Goal: Information Seeking & Learning: Find contact information

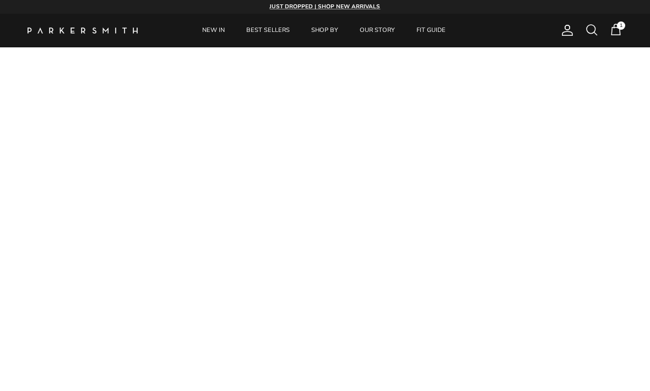
click at [610, 36] on span "1" at bounding box center [616, 29] width 13 height 13
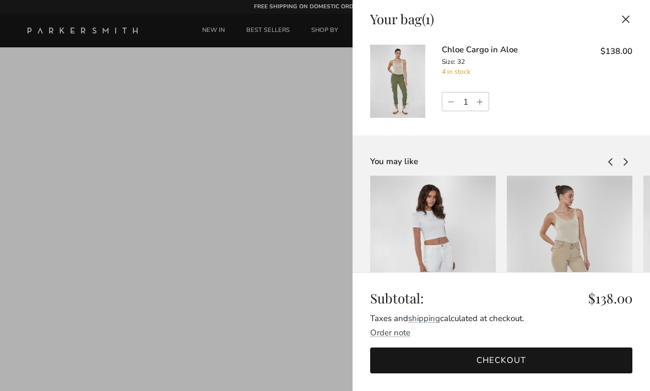
click at [623, 13] on button "Close" at bounding box center [626, 19] width 24 height 25
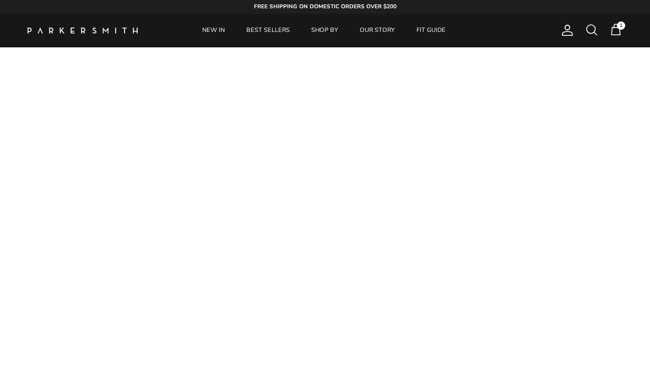
click at [208, 30] on link "NEW IN" at bounding box center [213, 31] width 42 height 34
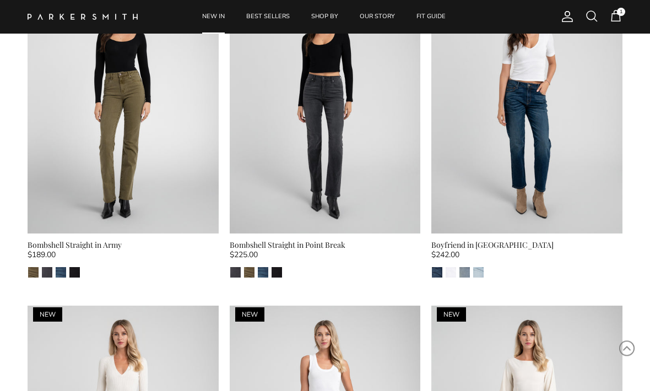
scroll to position [2079, 0]
click at [142, 146] on img at bounding box center [123, 106] width 191 height 255
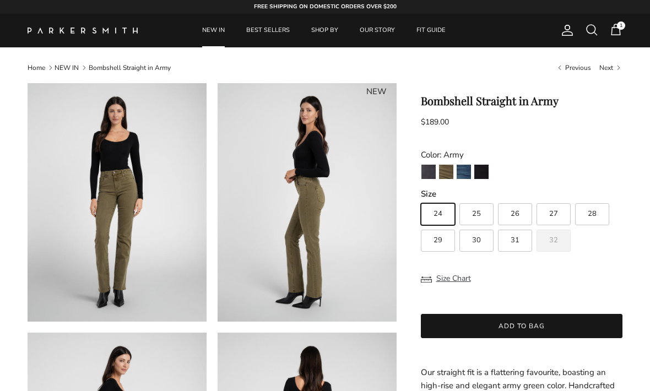
click at [589, 26] on span at bounding box center [591, 29] width 13 height 13
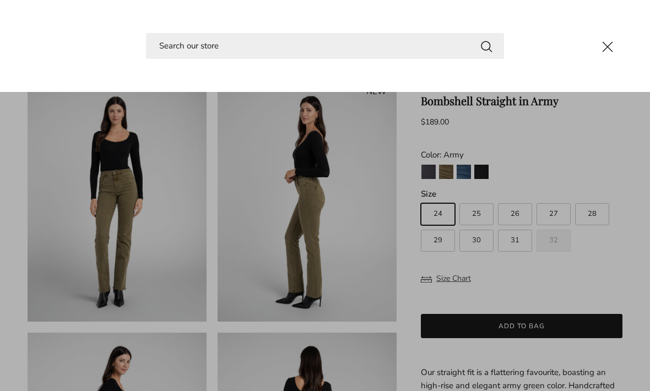
click at [166, 35] on input "Search" at bounding box center [325, 46] width 358 height 26
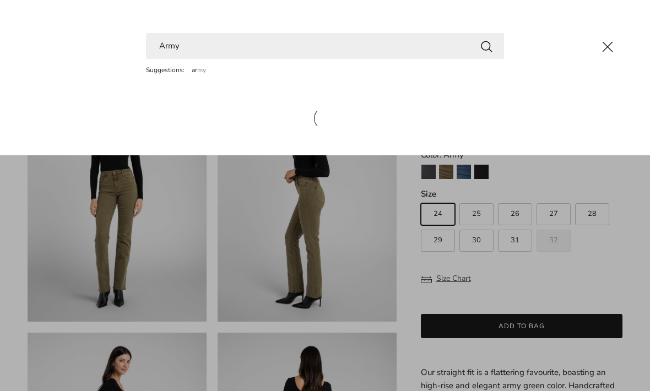
type input "Army"
click at [487, 46] on button "Search" at bounding box center [486, 46] width 13 height 14
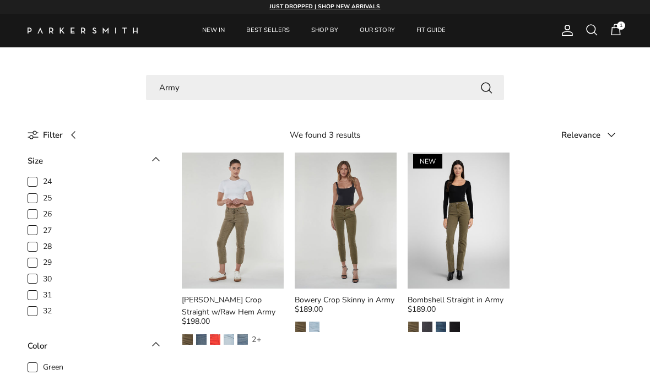
click at [482, 241] on img at bounding box center [459, 221] width 102 height 136
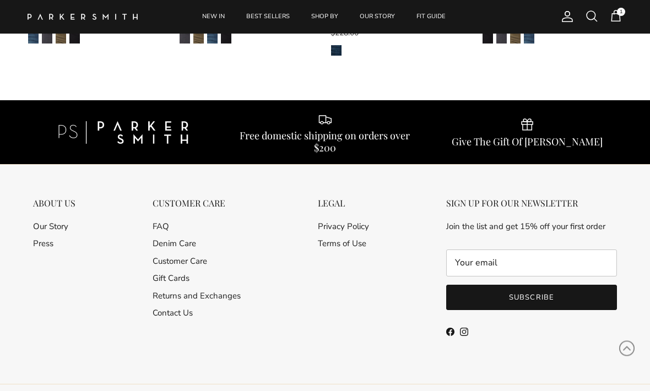
scroll to position [1332, 0]
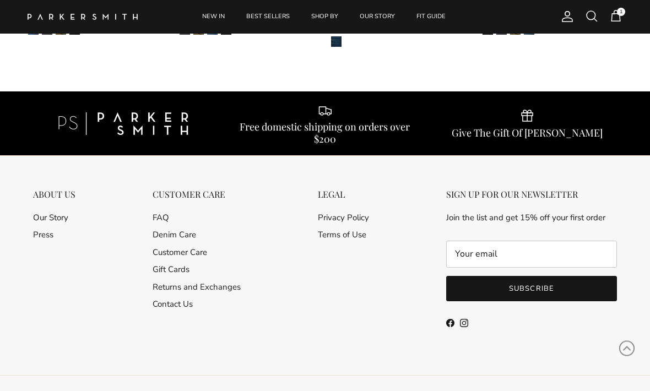
click at [177, 299] on link "Contact Us" at bounding box center [173, 304] width 40 height 11
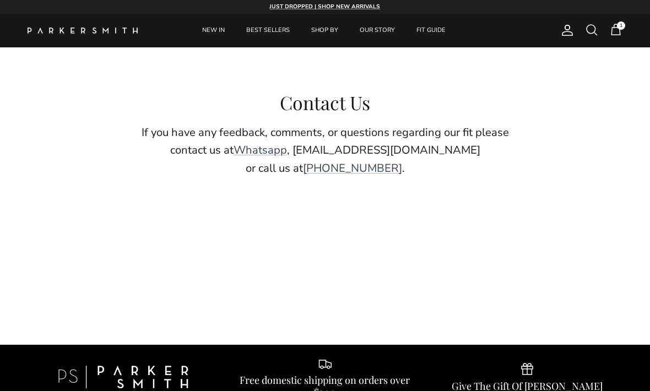
click at [287, 149] on link "Whatsapp" at bounding box center [260, 150] width 53 height 15
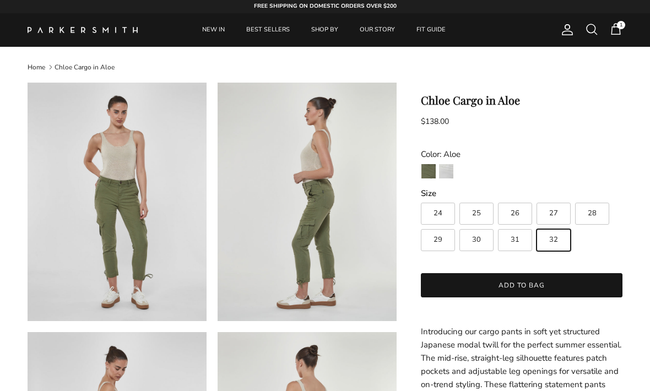
scroll to position [1, 0]
